Goal: Information Seeking & Learning: Learn about a topic

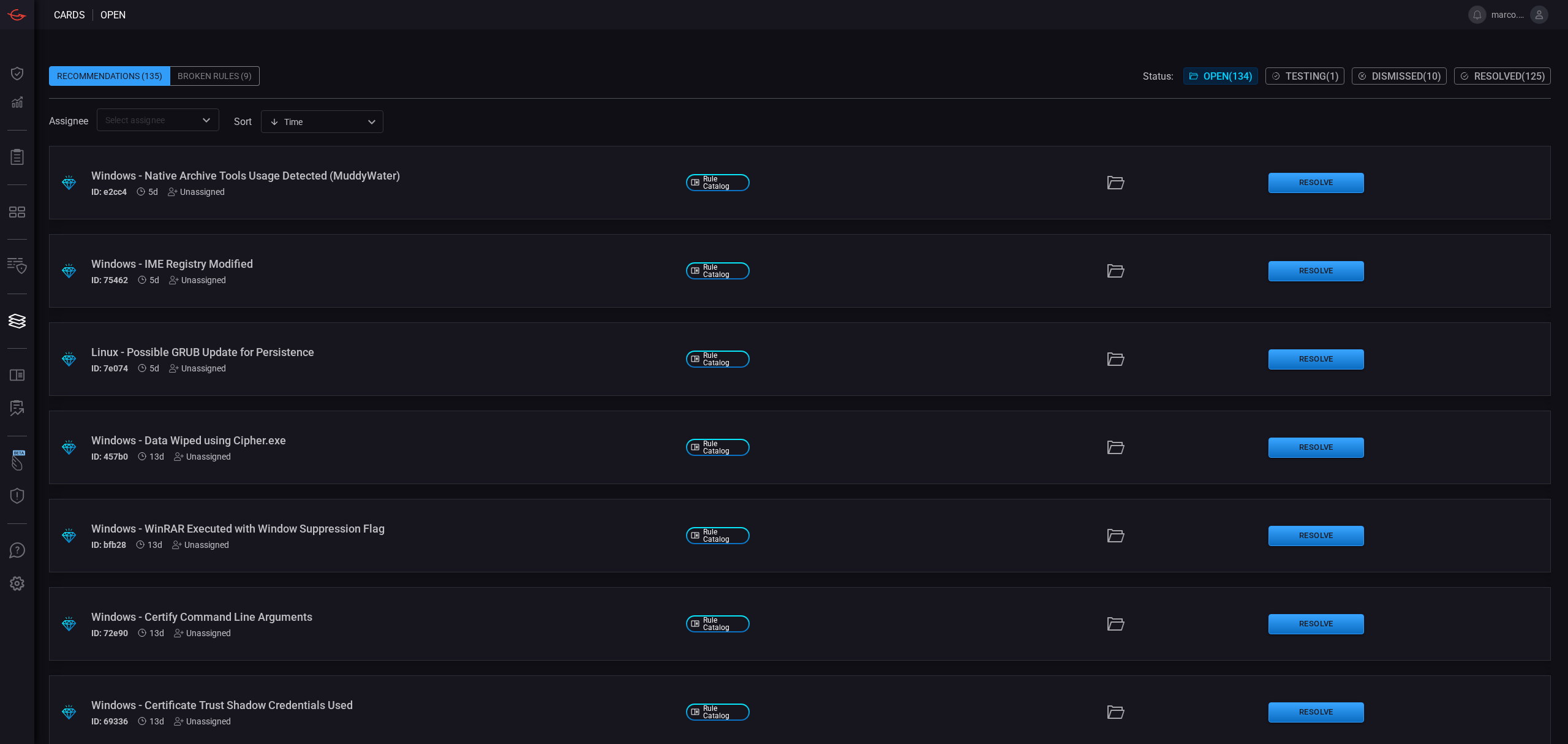
click at [512, 57] on span at bounding box center [799, 57] width 1502 height 18
click at [481, 89] on span at bounding box center [799, 91] width 1502 height 12
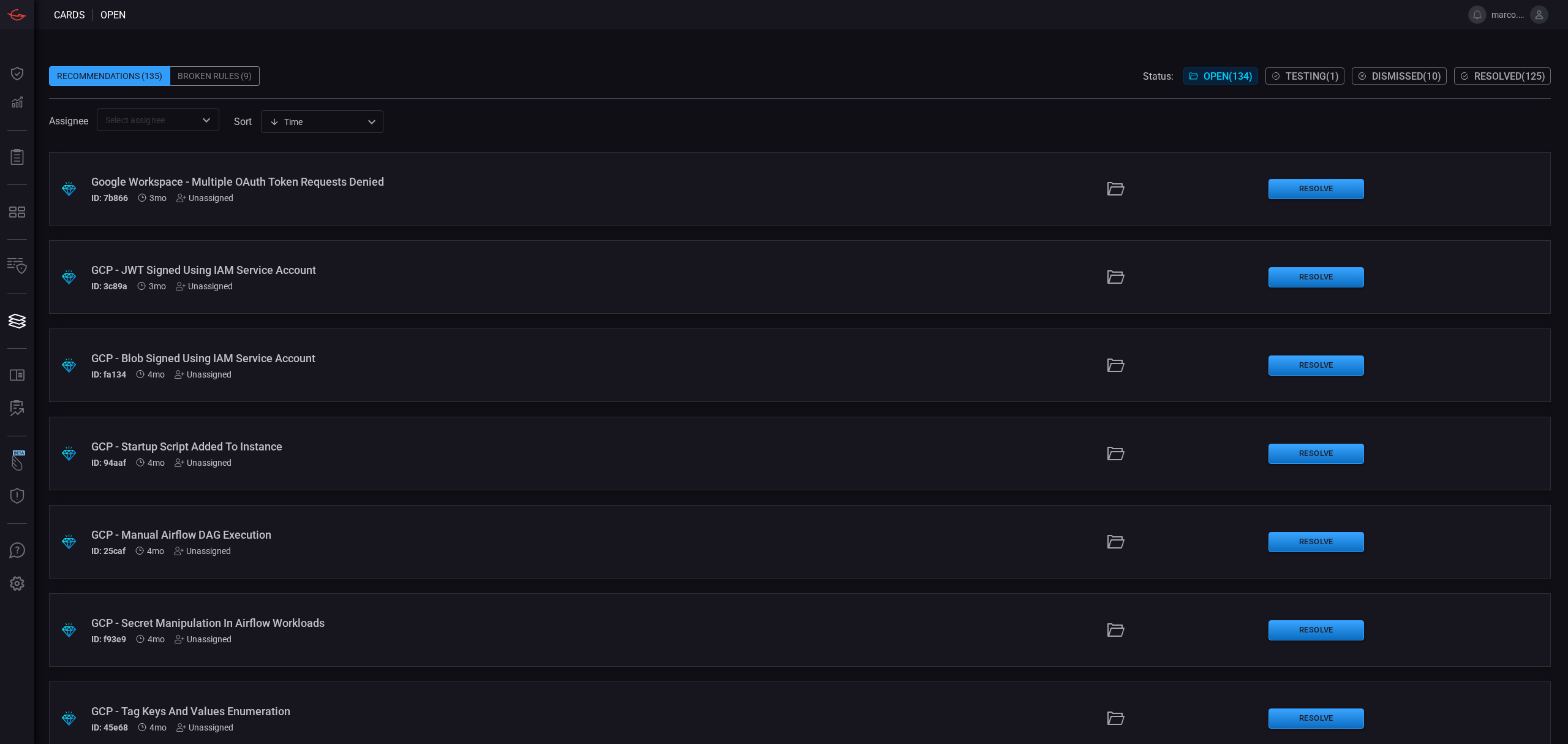
click at [256, 448] on div "GCP - Startup Script Added To Instance" at bounding box center [383, 446] width 585 height 12
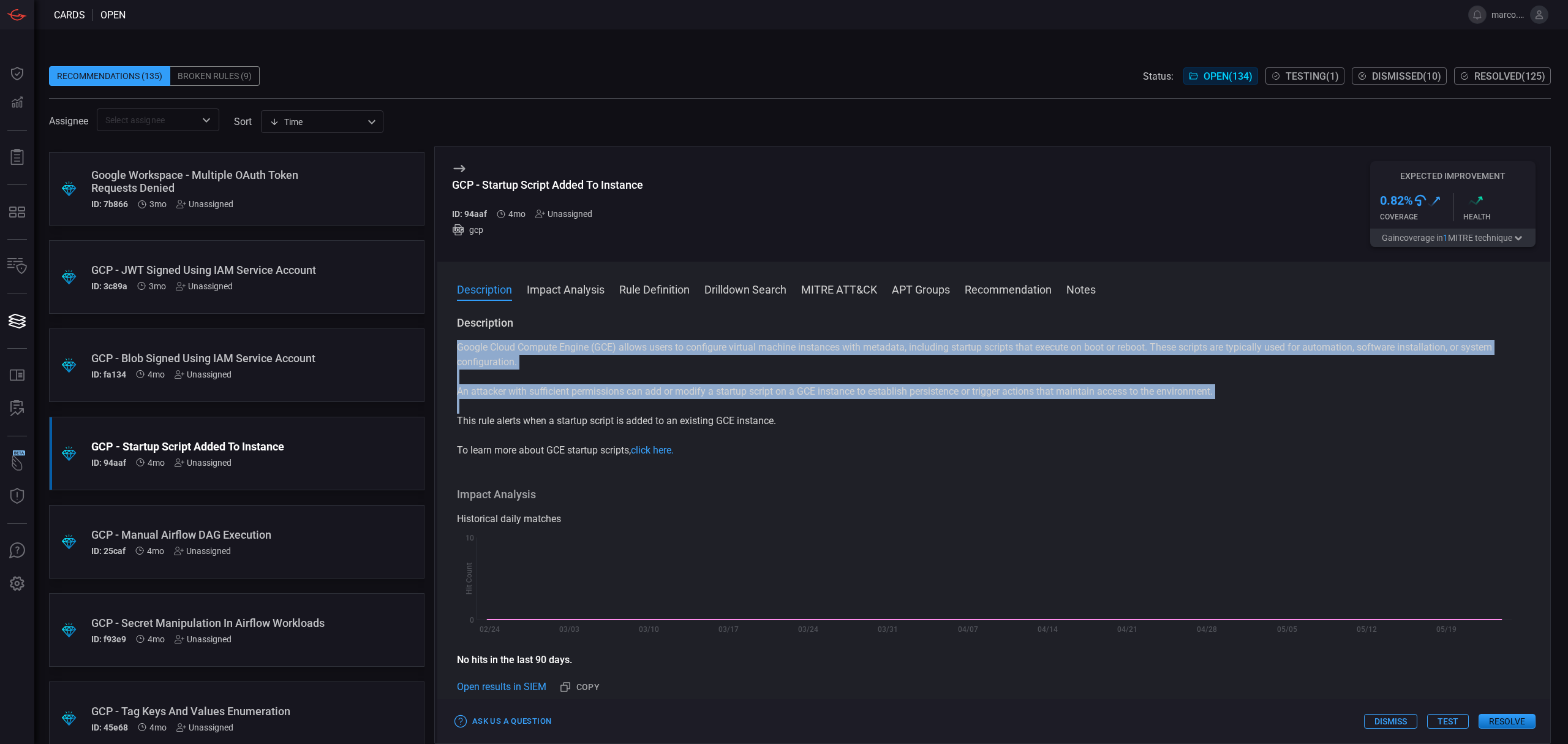
drag, startPoint x: 452, startPoint y: 348, endPoint x: 714, endPoint y: 439, distance: 277.4
click at [714, 439] on div "Description Google Cloud Compute Engine (GCE) allows users to configure virtual…" at bounding box center [994, 527] width 1112 height 423
copy div "Google Cloud Compute Engine (GCE) allows users to configure virtual machine ins…"
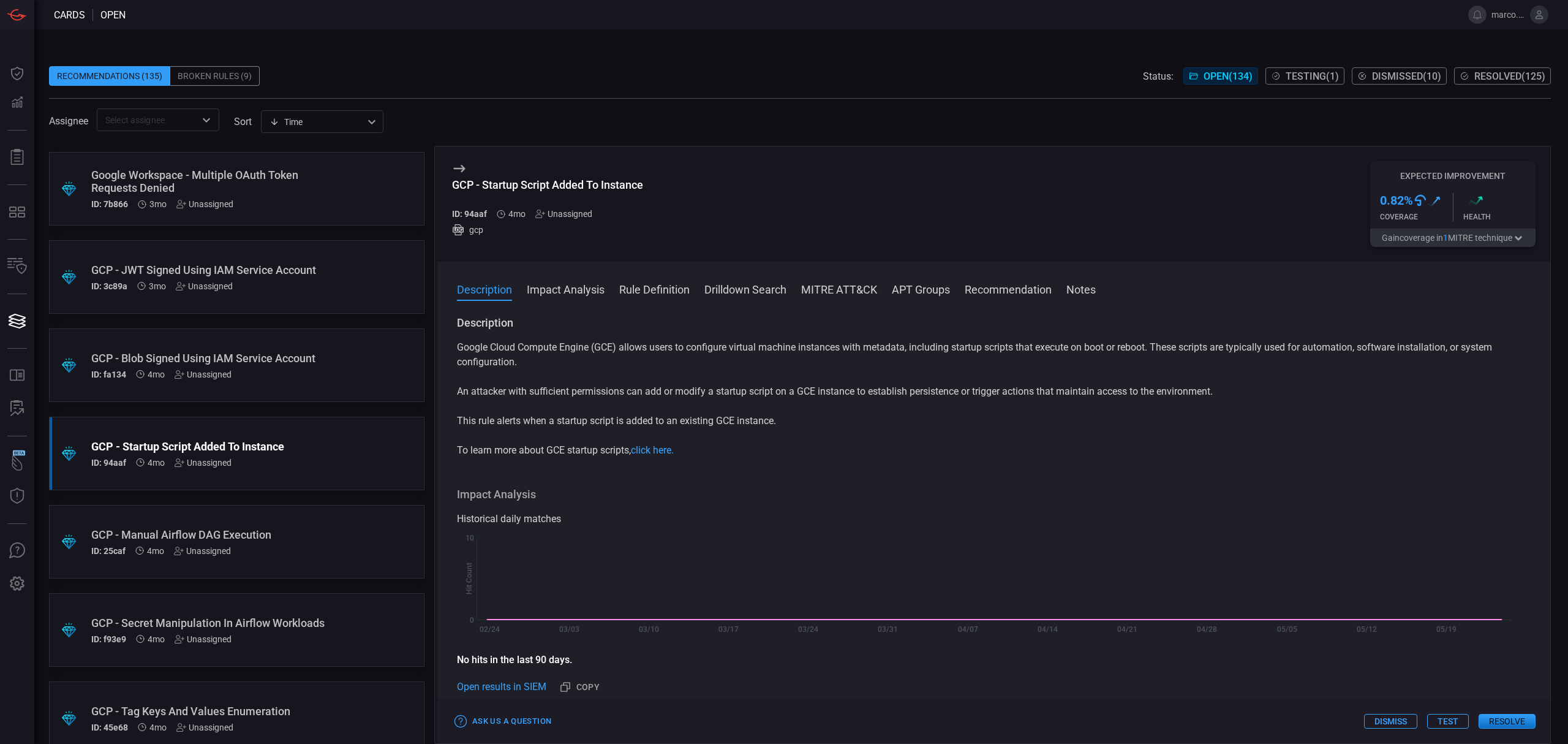
click at [786, 201] on div "GCP - Startup Script Added To Instance ID: 94aaf 4mo Unassigned gcp Expected Im…" at bounding box center [994, 203] width 1112 height 115
click at [326, 18] on span at bounding box center [789, 14] width 1327 height 29
click at [258, 522] on div ".suggested_cards_icon{fill:url(#suggested_cards_icon);} GCP - Manual Airflow DA…" at bounding box center [237, 541] width 375 height 74
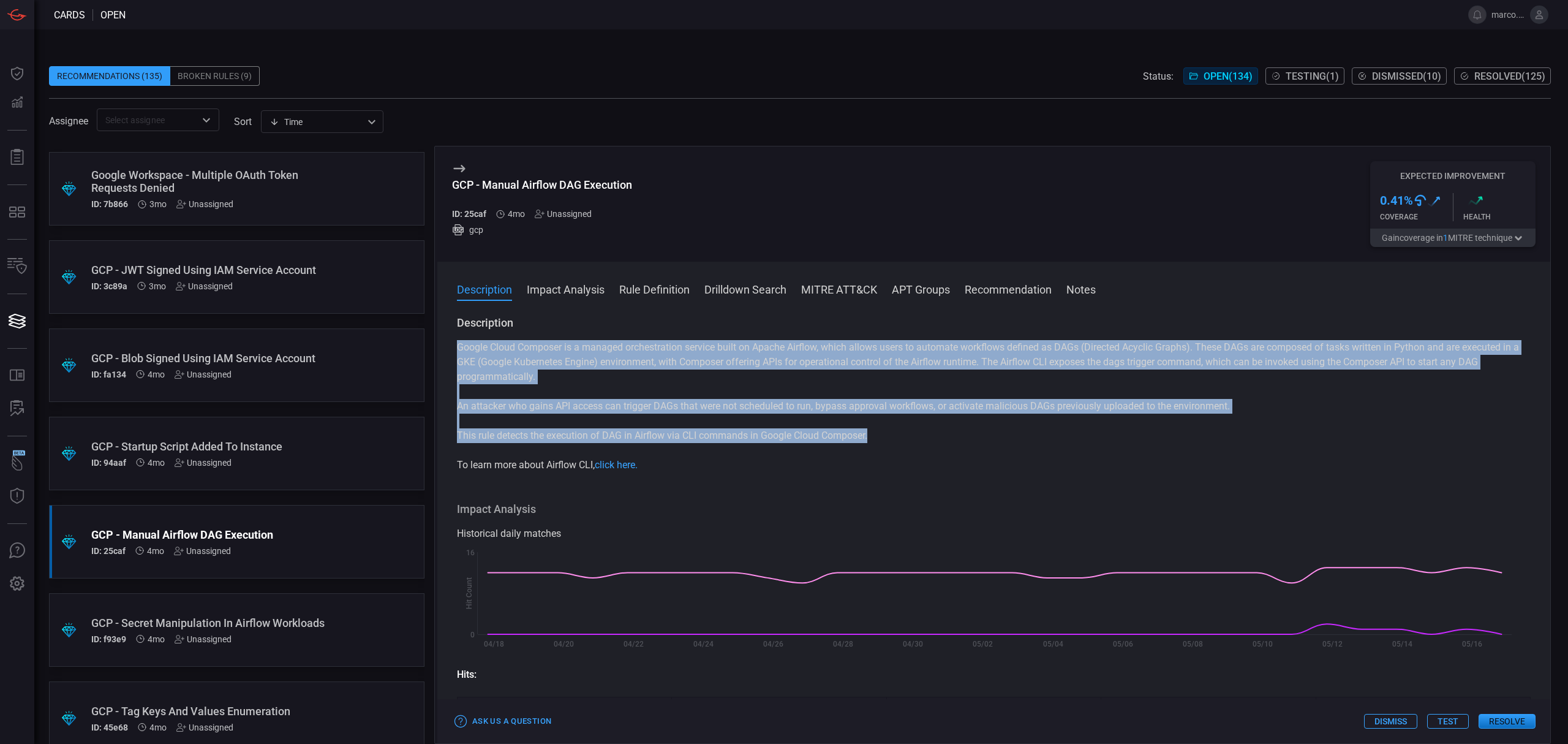
drag, startPoint x: 456, startPoint y: 349, endPoint x: 891, endPoint y: 435, distance: 443.4
click at [891, 435] on div "Description Google Cloud Composer is a managed orchestration service built on A…" at bounding box center [994, 527] width 1112 height 423
copy div "Google Cloud Composer is a managed orchestration service built on Apache Airflo…"
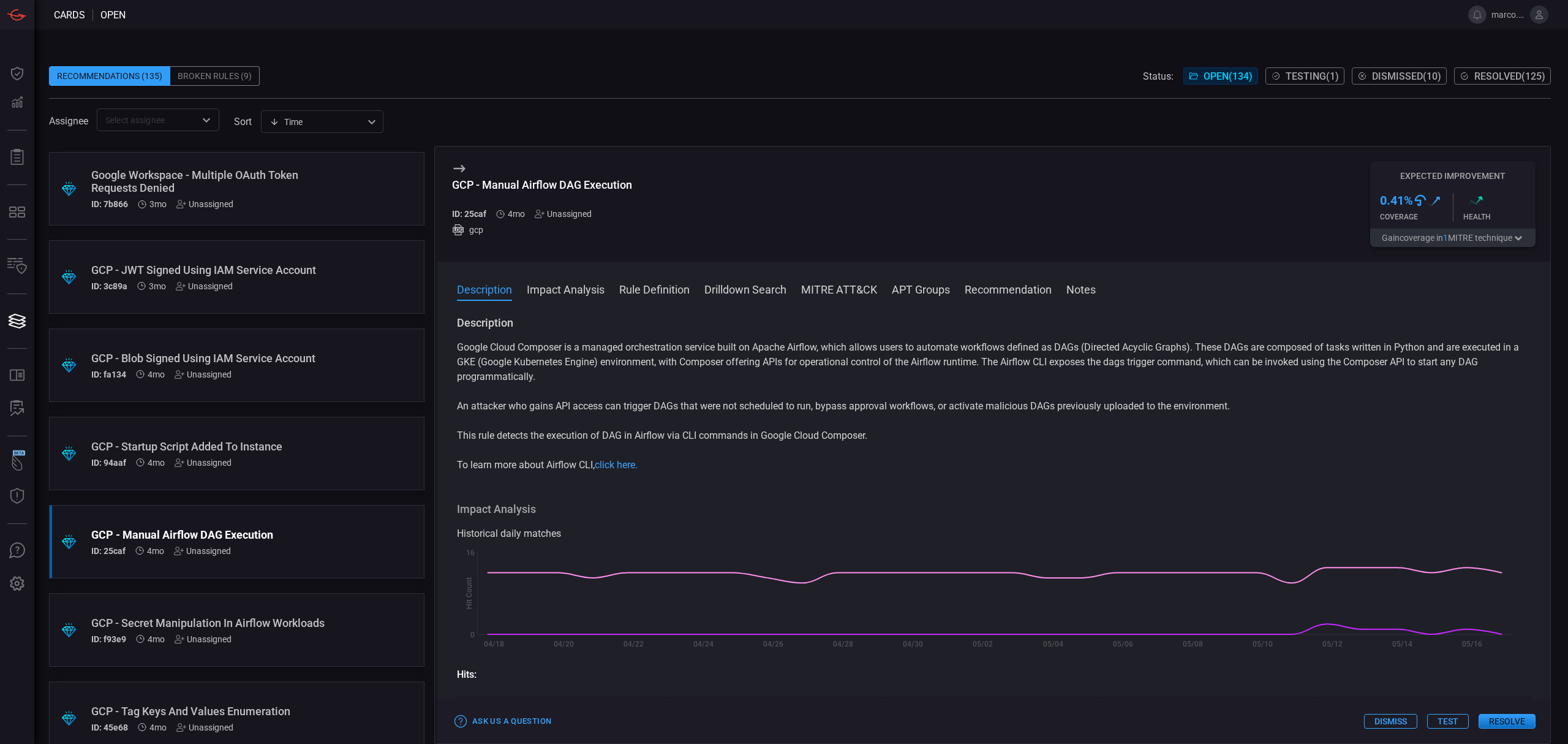
scroll to position [3434, 0]
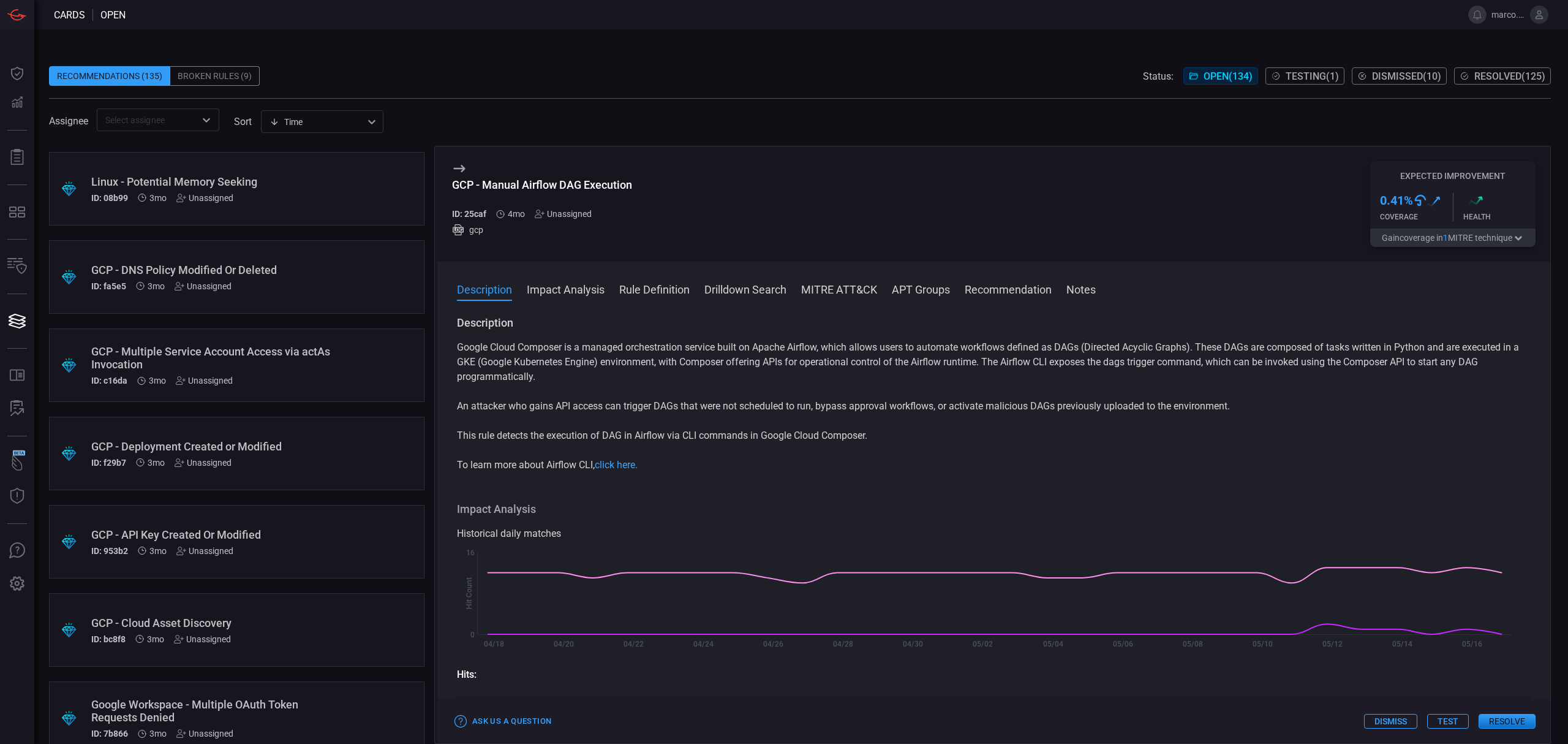
click at [265, 449] on div "GCP - Deployment Created or Modified" at bounding box center [213, 446] width 244 height 12
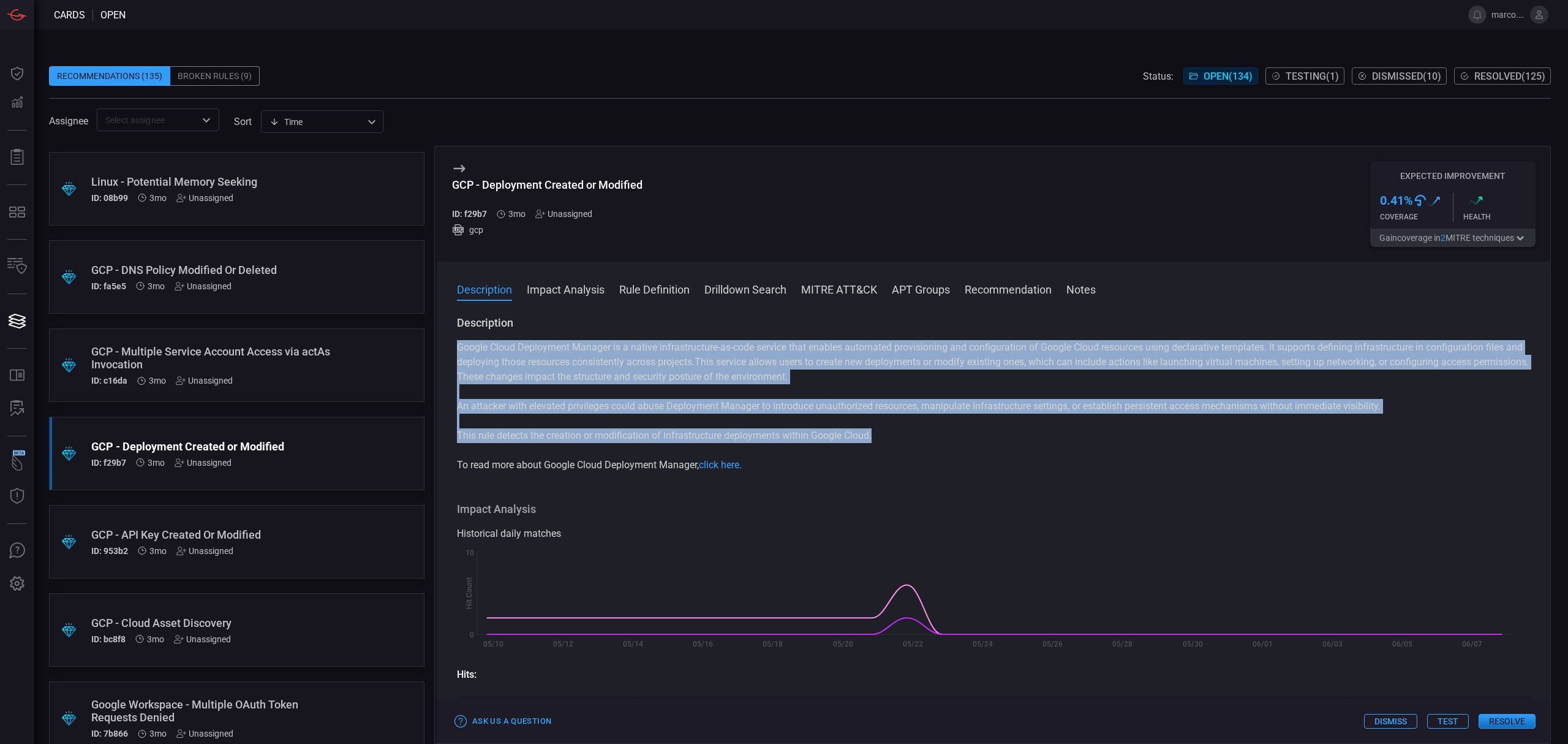
drag, startPoint x: 459, startPoint y: 351, endPoint x: 896, endPoint y: 433, distance: 444.6
click at [896, 433] on div "Google Cloud Deployment Manager is a native infrastructure-as-code service that…" at bounding box center [993, 405] width 1073 height 132
copy div "Google Cloud Deployment Manager is a native infrastructure-as-code service that…"
